Goal: Task Accomplishment & Management: Use online tool/utility

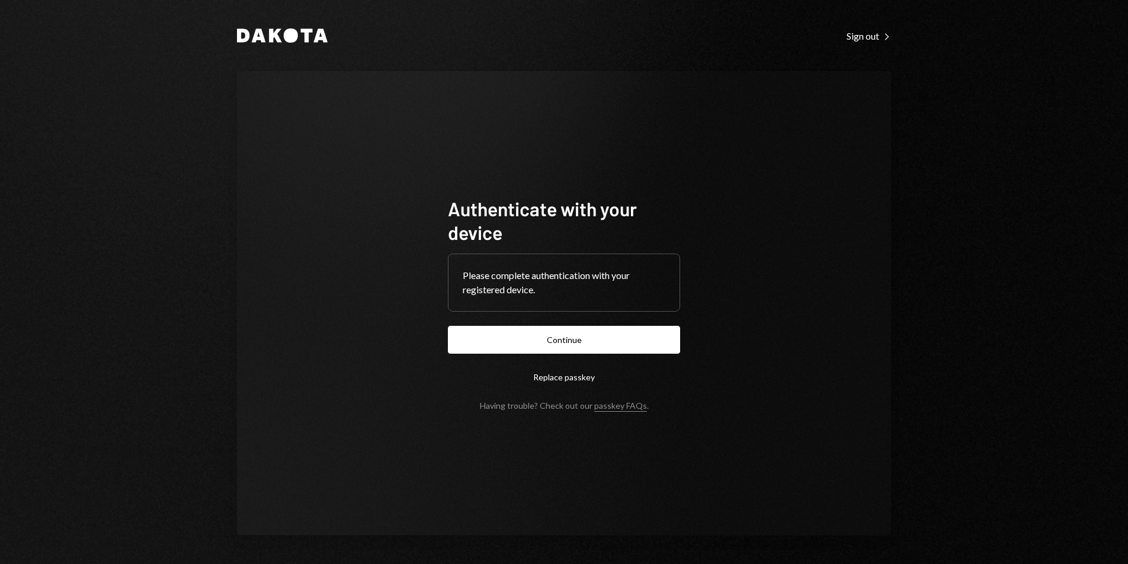
click at [582, 354] on form "Authenticate with your device Please complete authentication with your register…" at bounding box center [564, 304] width 232 height 214
click at [596, 343] on button "Continue" at bounding box center [564, 340] width 232 height 28
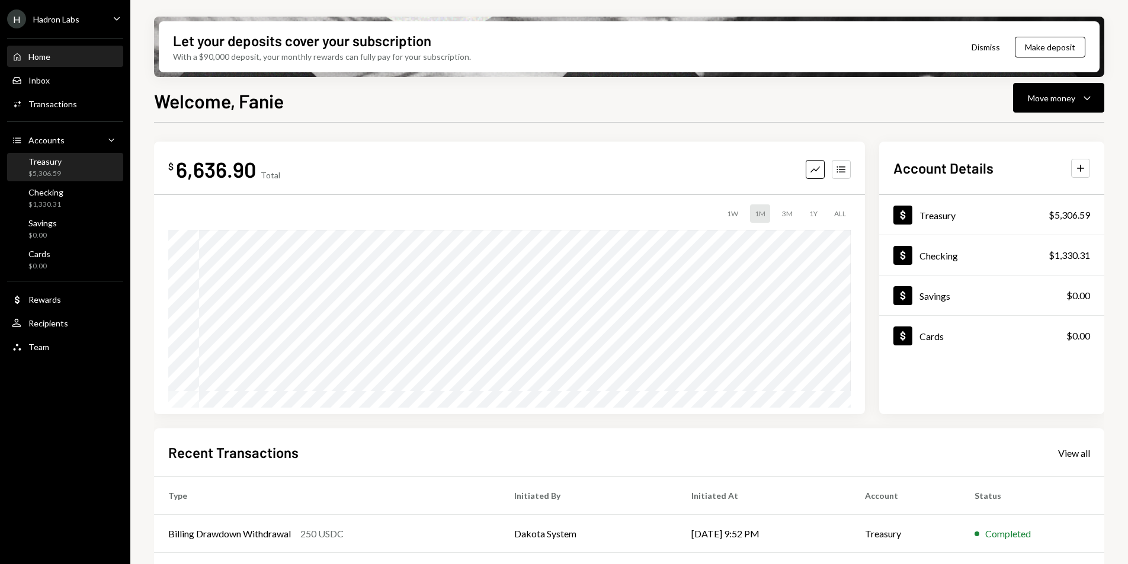
click at [53, 154] on div "Treasury $5,306.59" at bounding box center [65, 167] width 107 height 27
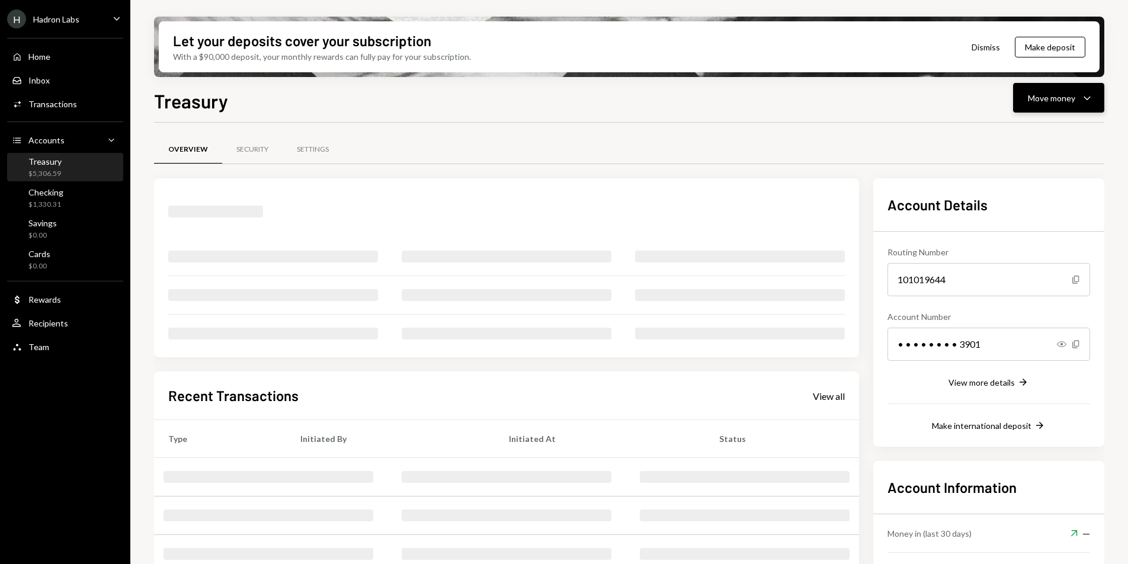
click at [1035, 104] on div "Move money Caret Down" at bounding box center [1059, 98] width 62 height 14
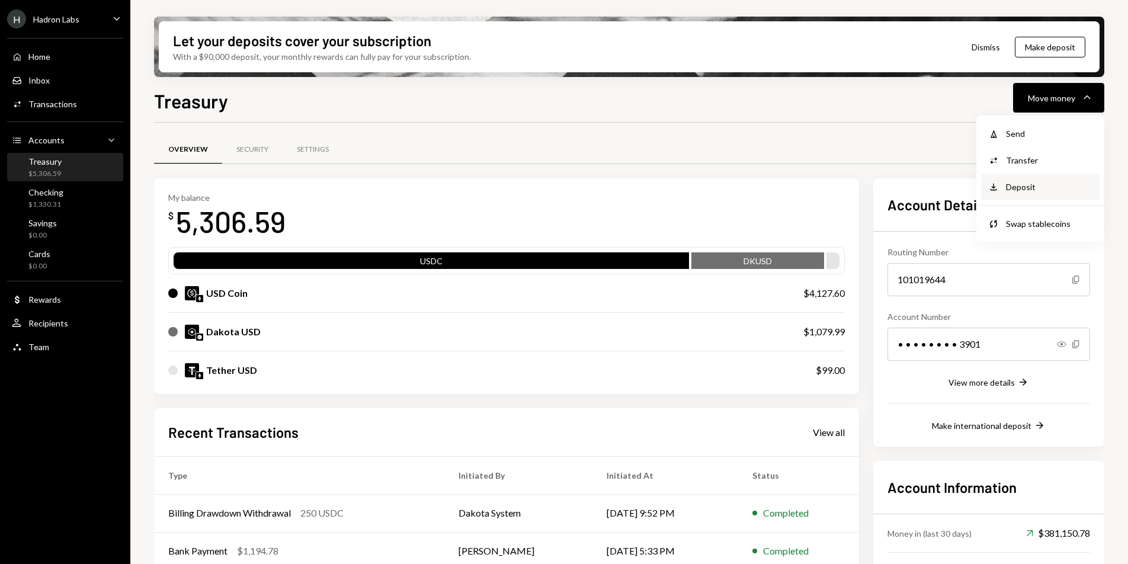
click at [1036, 182] on div "Deposit" at bounding box center [1049, 187] width 86 height 12
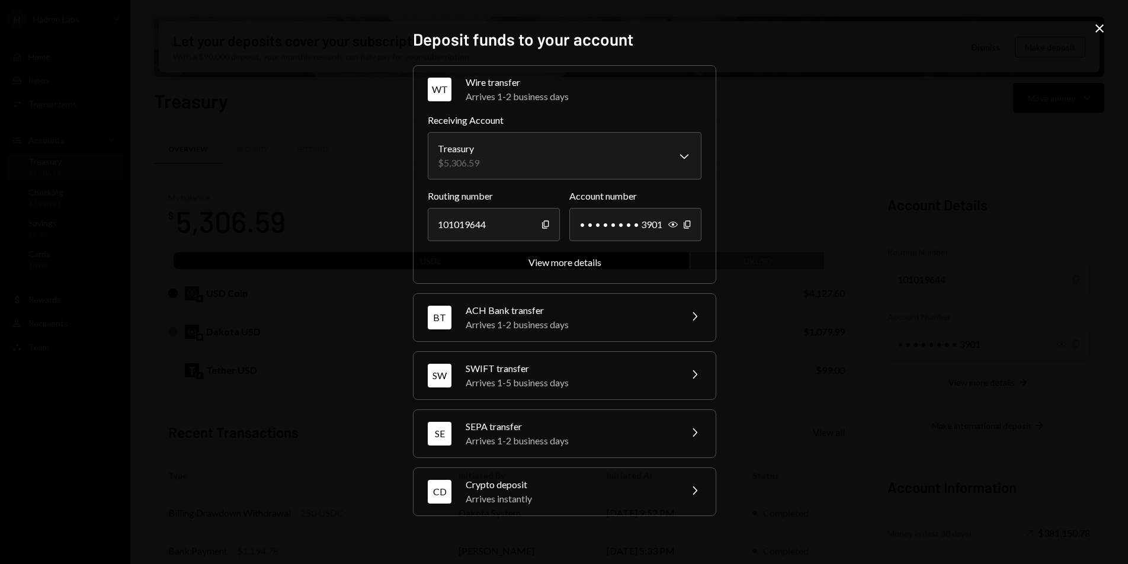
click at [635, 490] on div "Crypto deposit" at bounding box center [568, 484] width 207 height 14
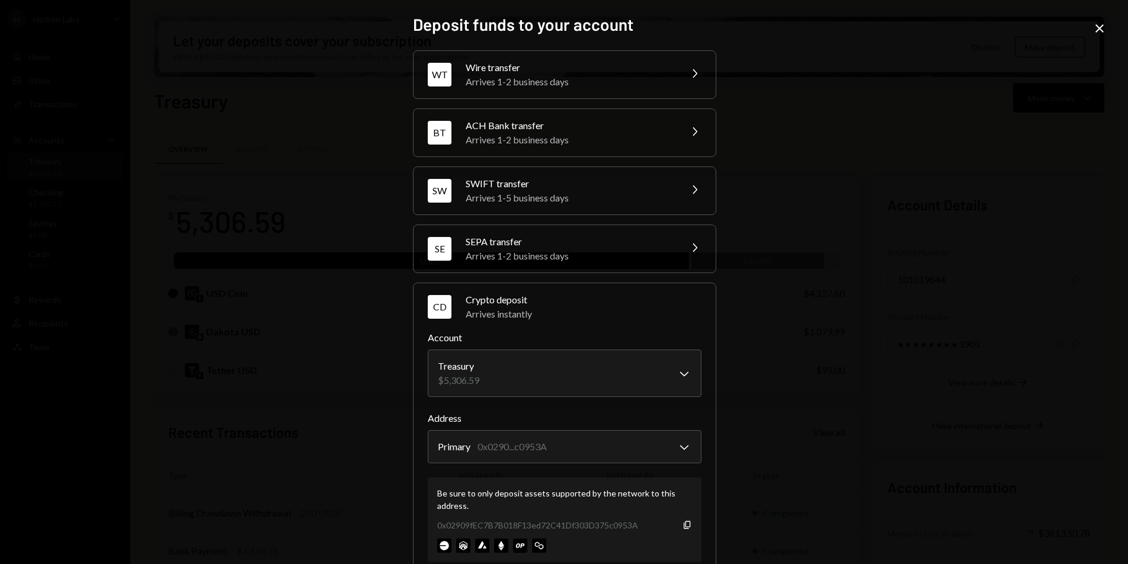
scroll to position [2, 0]
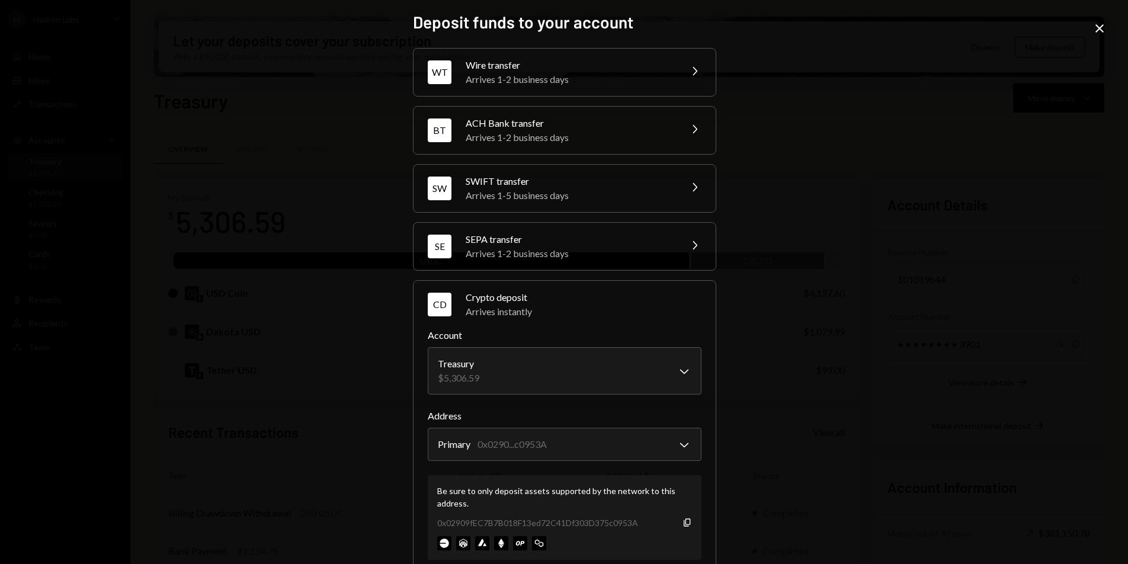
click at [1098, 32] on icon "Close" at bounding box center [1099, 28] width 14 height 14
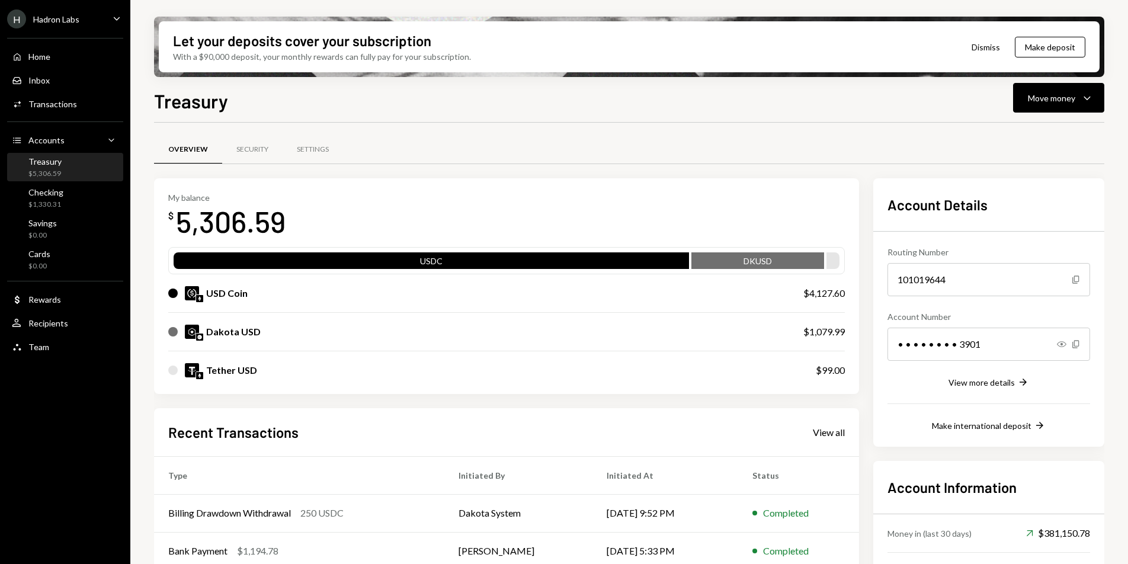
click at [775, 122] on div at bounding box center [629, 122] width 950 height 1
